Goal: Transaction & Acquisition: Purchase product/service

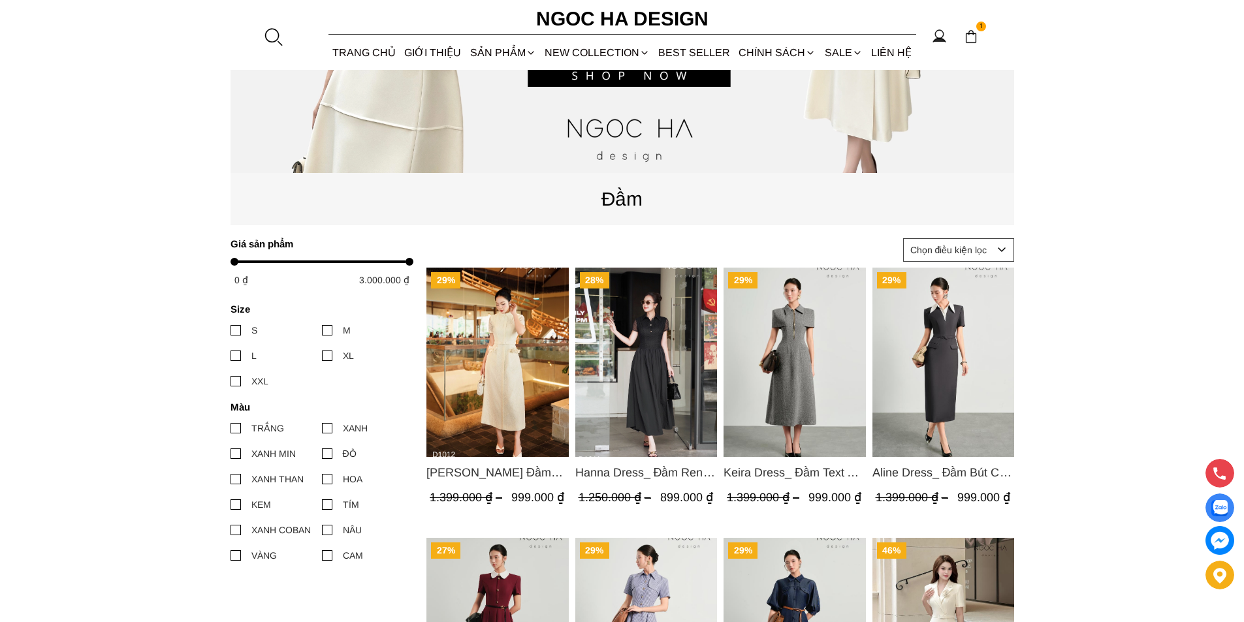
scroll to position [588, 0]
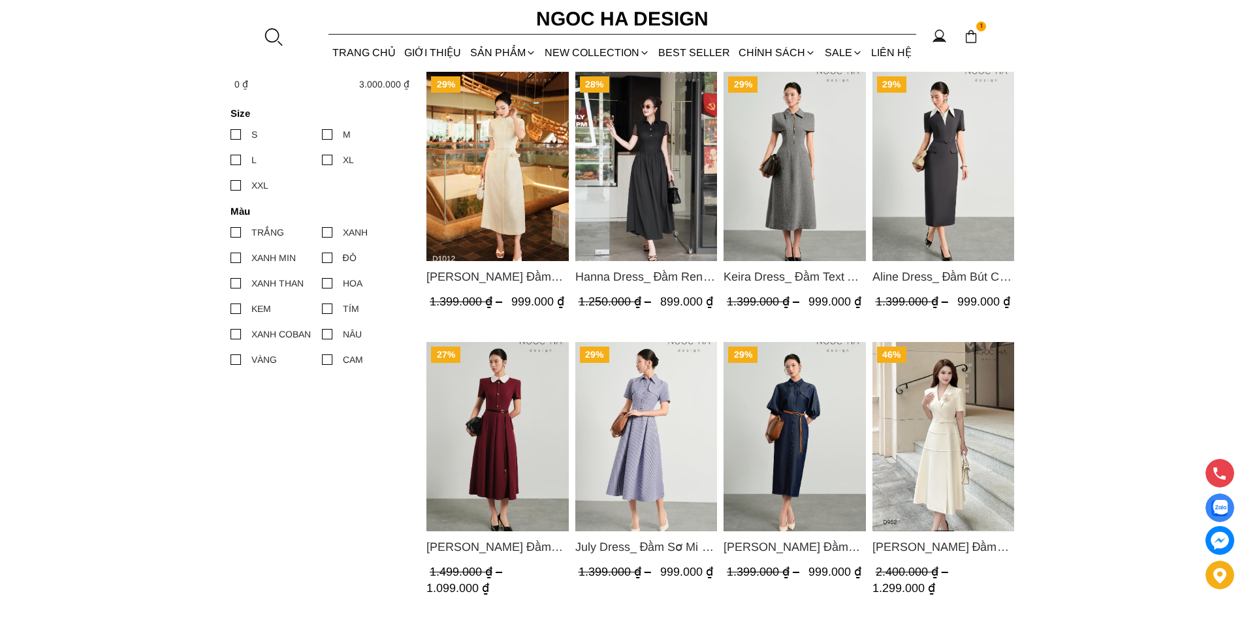
click at [508, 178] on img "Product image - Catherine Dress_ Đầm Ren Đính Hoa Túi Màu Kem D1012" at bounding box center [497, 166] width 142 height 189
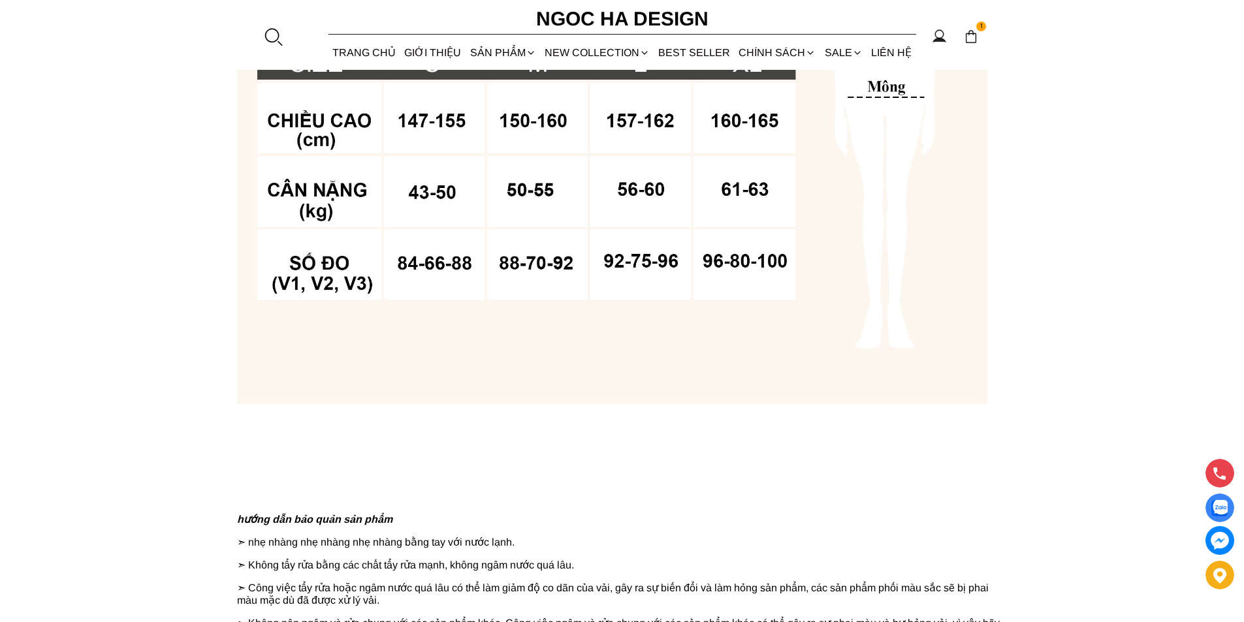
scroll to position [980, 0]
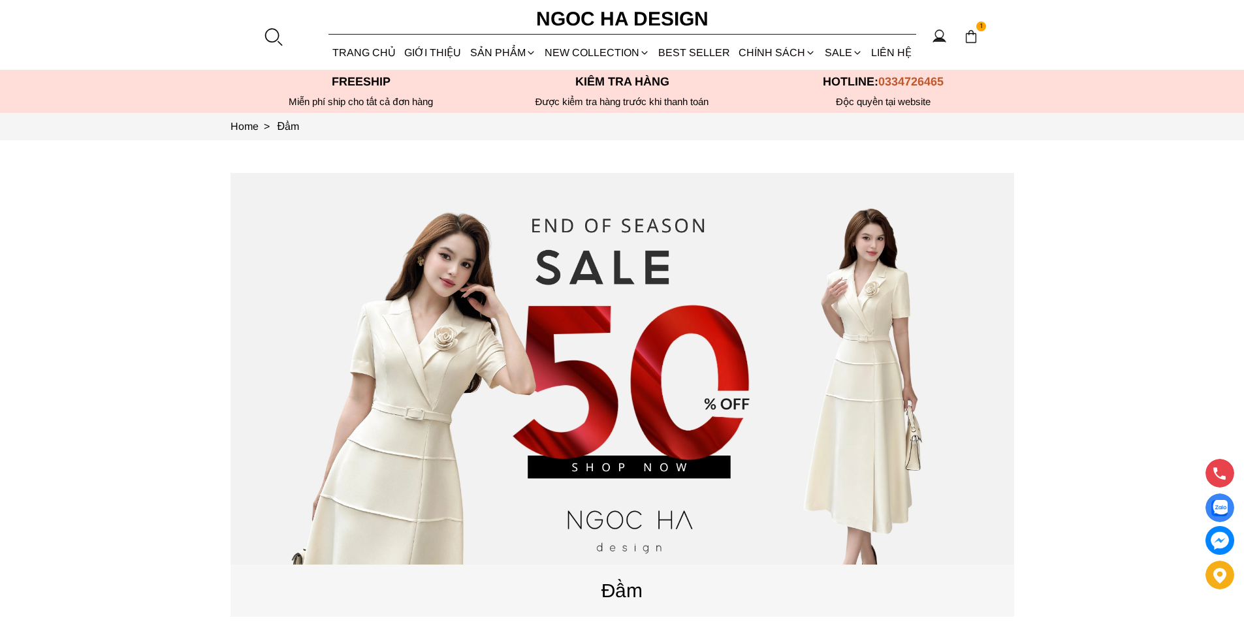
scroll to position [457, 0]
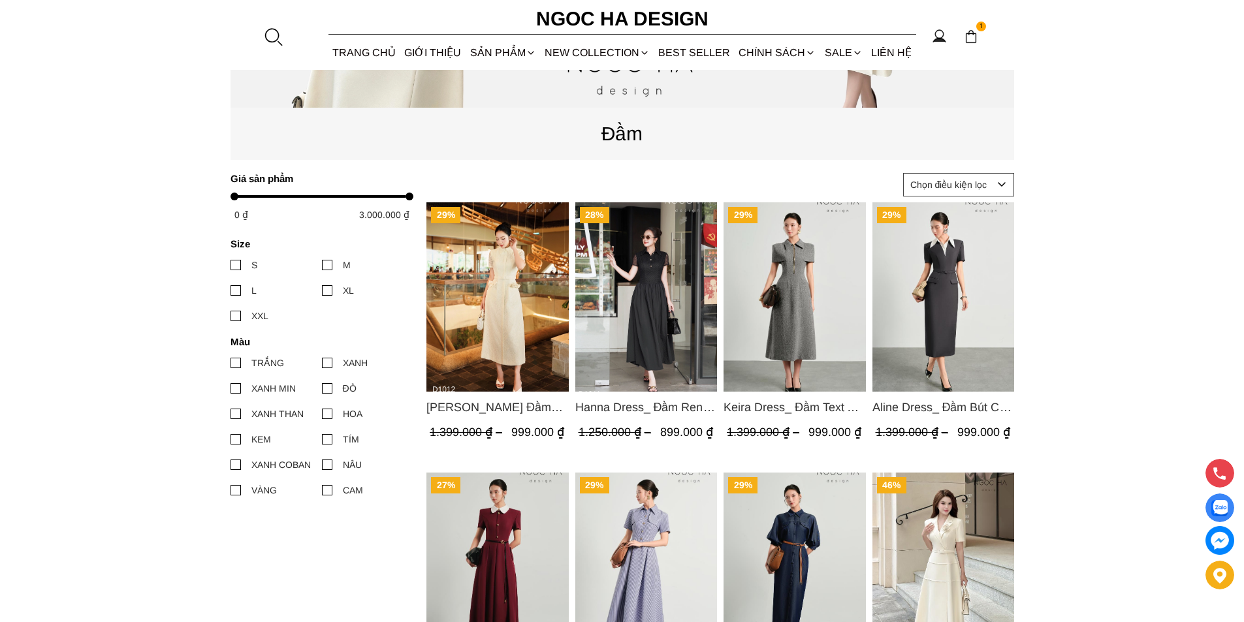
click at [503, 303] on img "Product image - Catherine Dress_ Đầm Ren Đính Hoa Túi Màu Kem D1012" at bounding box center [497, 296] width 142 height 189
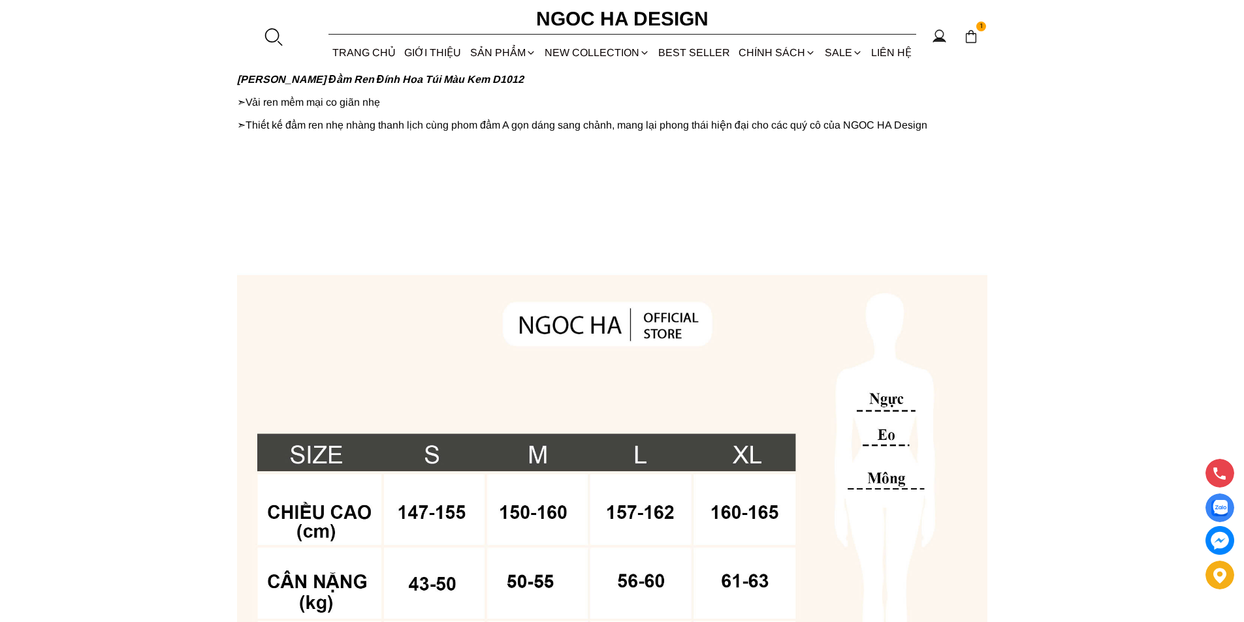
scroll to position [914, 0]
